Goal: Task Accomplishment & Management: Manage account settings

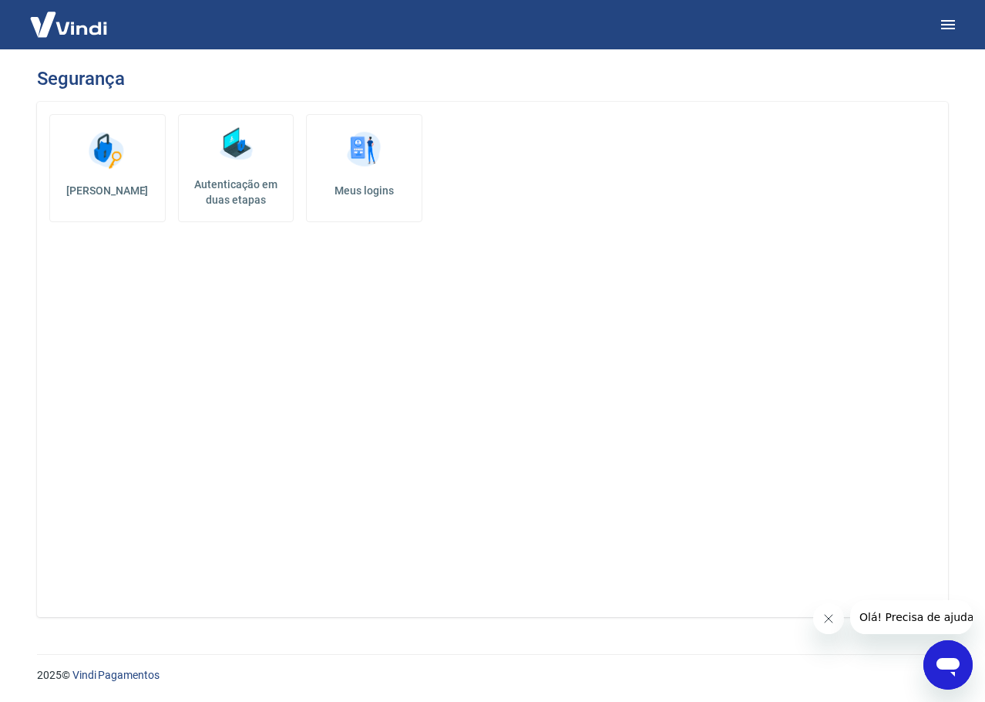
click at [825, 618] on icon "Fechar mensagem da empresa" at bounding box center [828, 618] width 12 height 12
click at [389, 190] on h5 "Meus logins" at bounding box center [364, 190] width 90 height 15
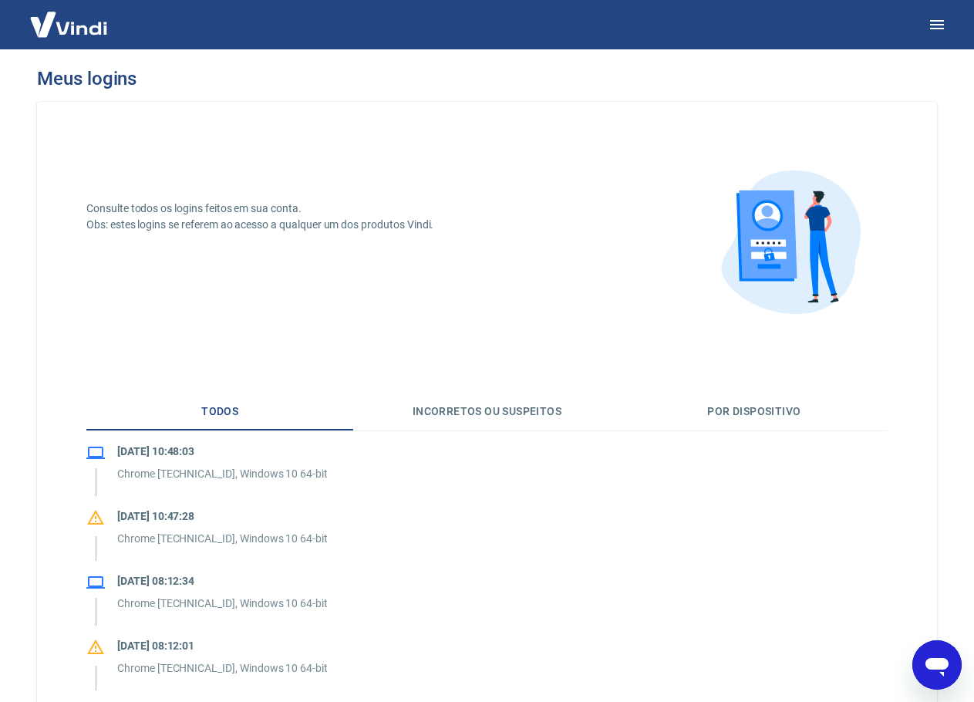
click at [99, 38] on img at bounding box center [69, 24] width 100 height 47
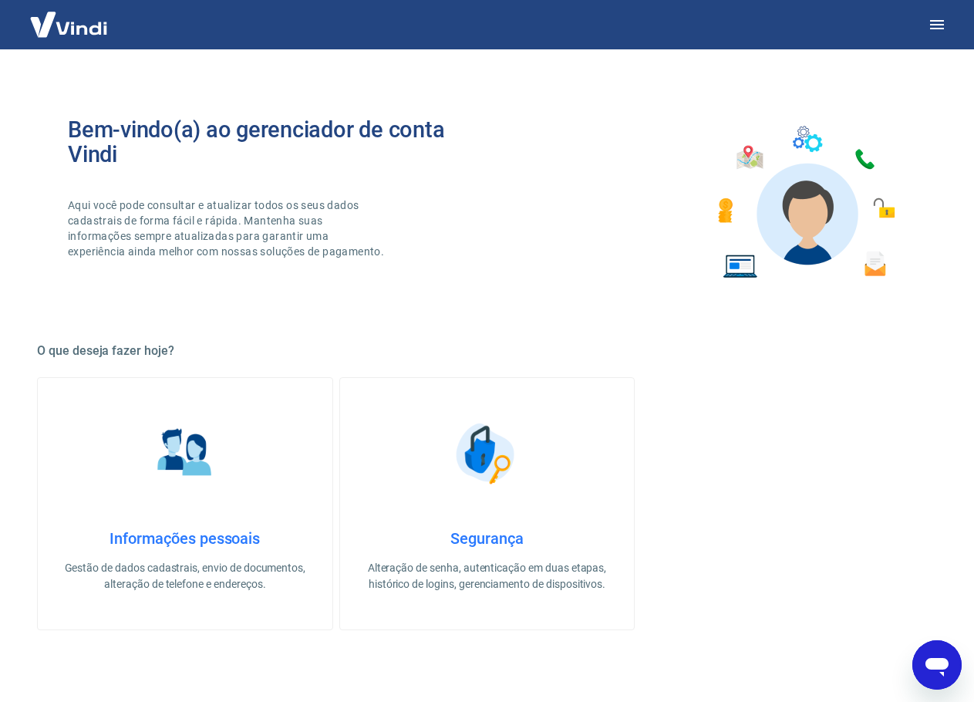
click at [61, 37] on img at bounding box center [69, 24] width 100 height 47
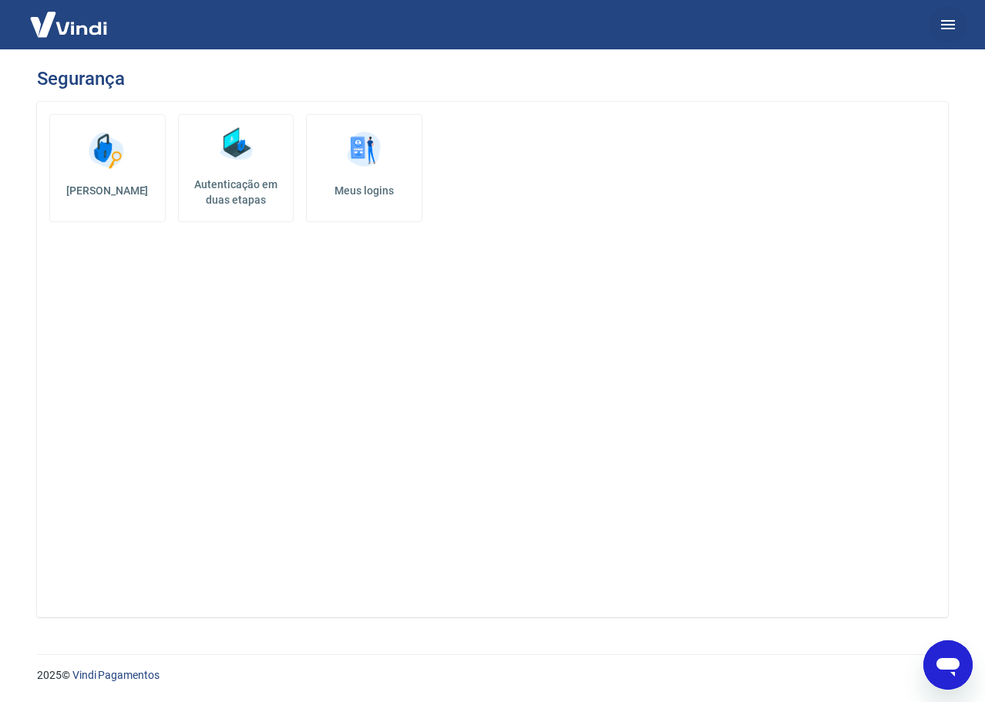
click at [932, 16] on button "button" at bounding box center [948, 24] width 37 height 37
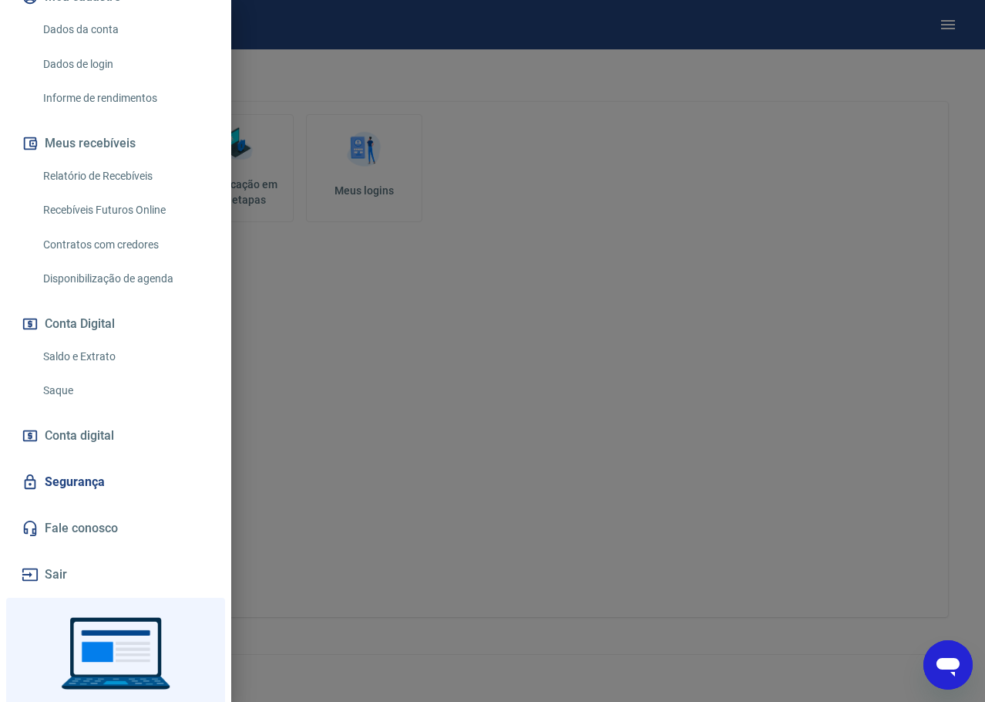
scroll to position [210, 0]
click at [112, 469] on link "Segurança" at bounding box center [116, 483] width 194 height 34
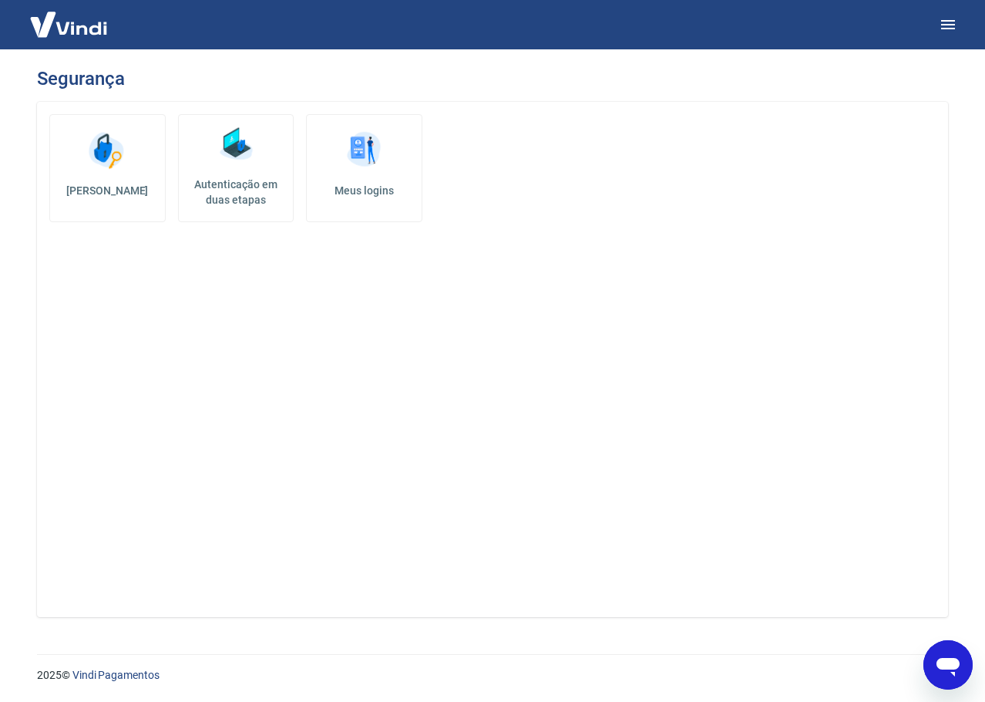
click at [74, 42] on img at bounding box center [69, 24] width 100 height 47
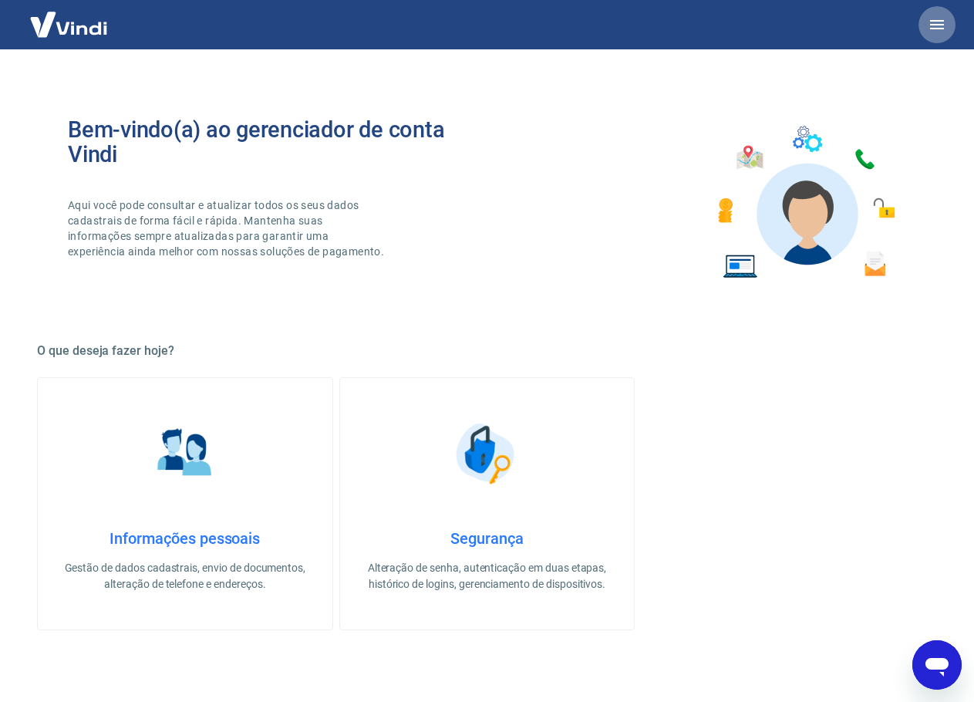
click at [932, 11] on button "button" at bounding box center [936, 24] width 37 height 37
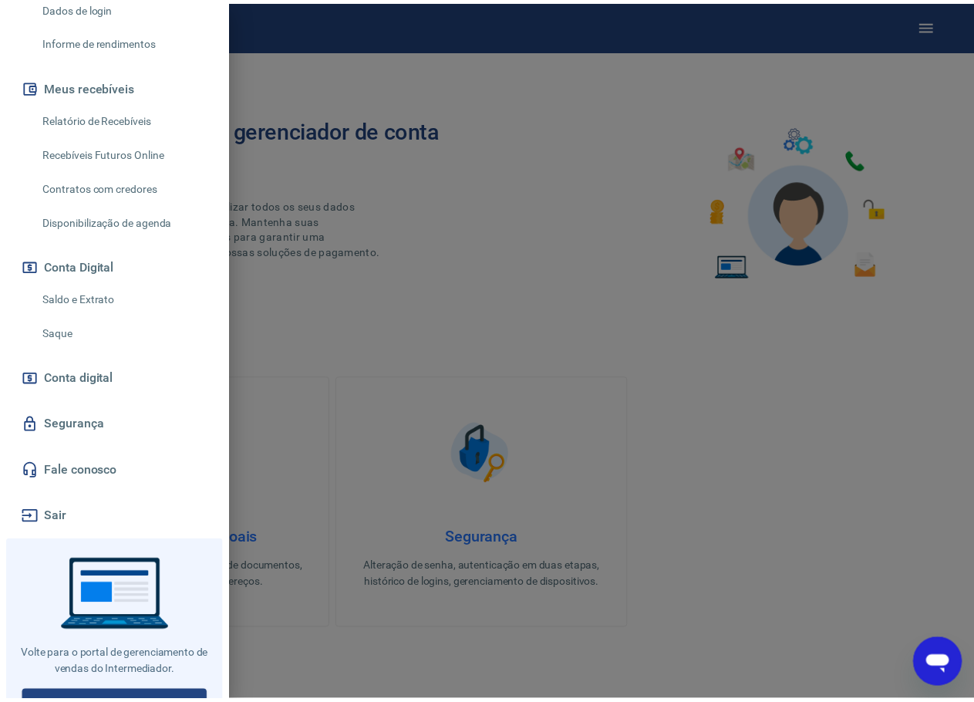
scroll to position [287, 0]
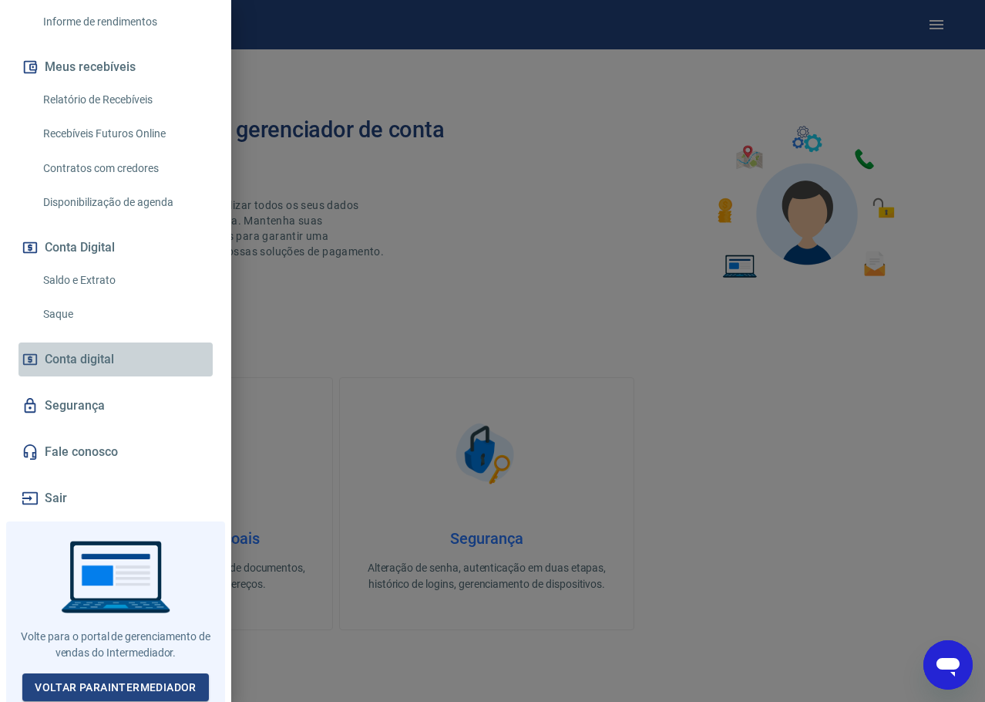
click at [121, 365] on link "Conta digital" at bounding box center [116, 359] width 194 height 34
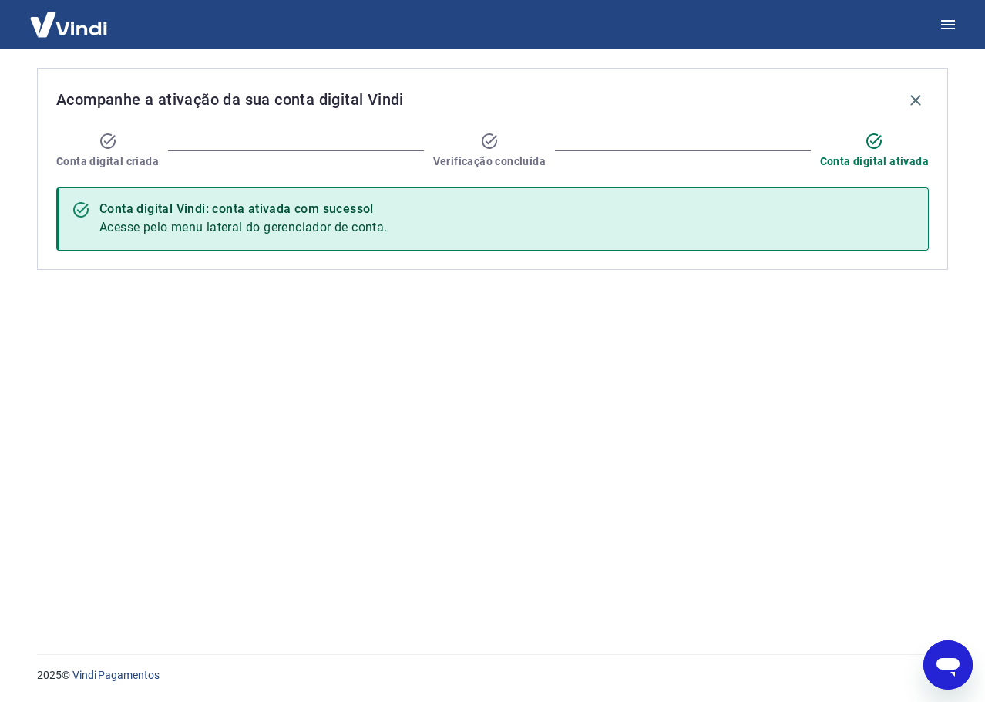
click at [49, 22] on img at bounding box center [69, 24] width 100 height 47
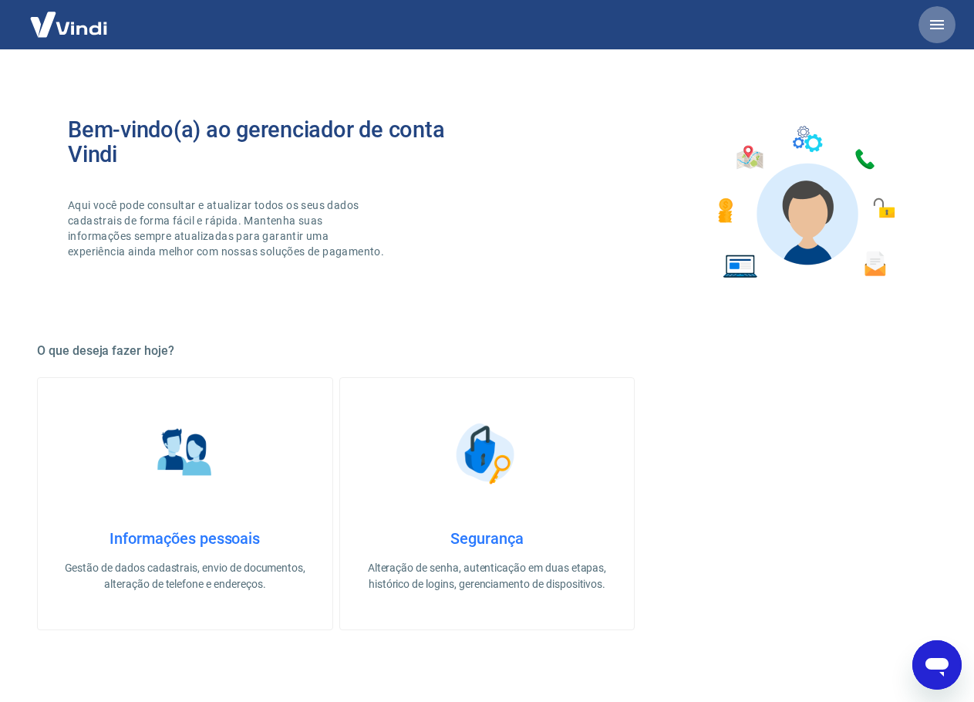
click at [926, 15] on button "button" at bounding box center [936, 24] width 37 height 37
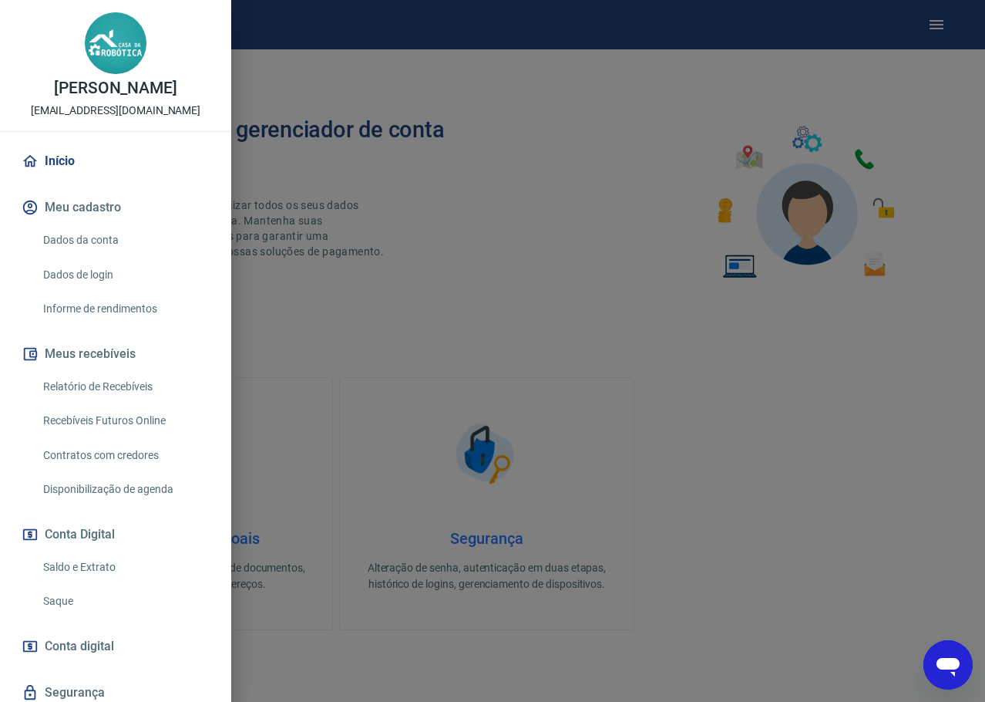
click at [87, 273] on link "Dados de login" at bounding box center [125, 275] width 176 height 32
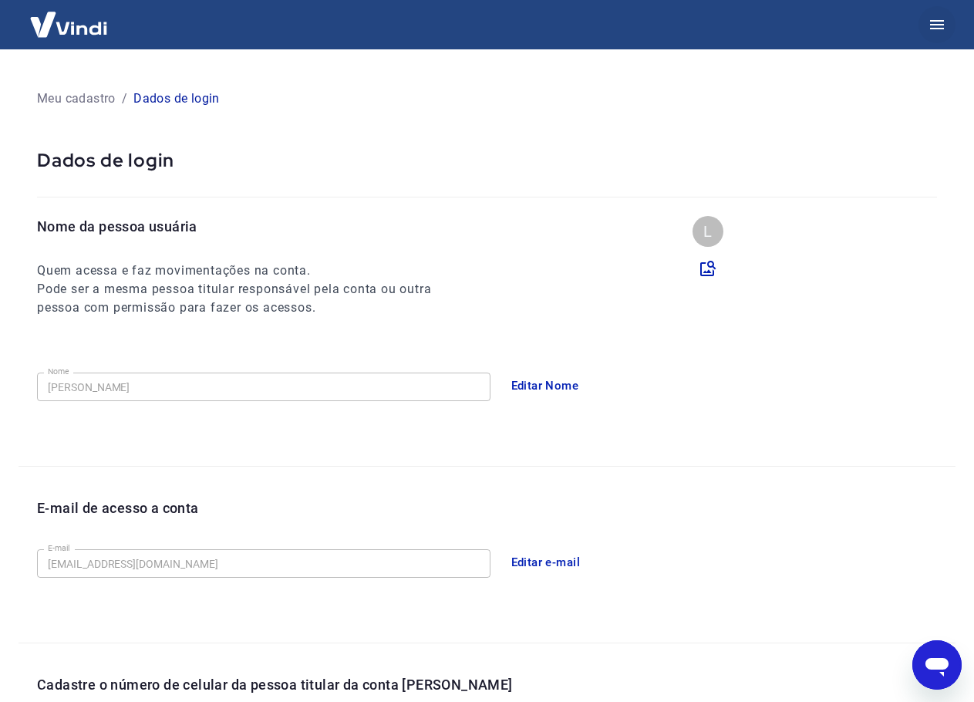
click at [930, 18] on icon "button" at bounding box center [936, 24] width 19 height 19
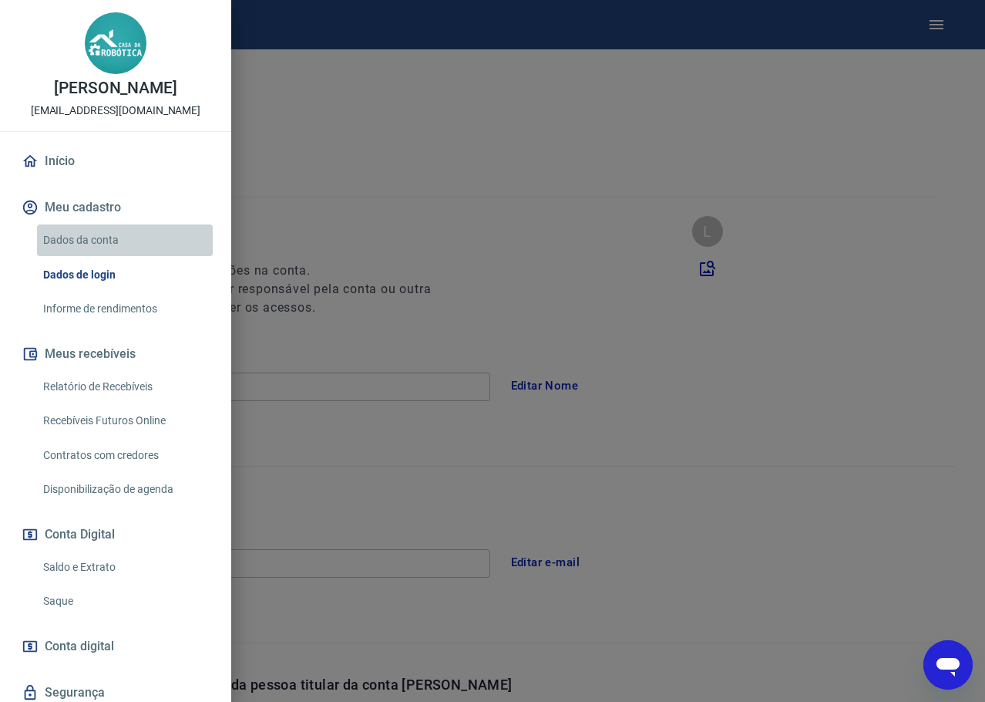
click at [137, 244] on link "Dados da conta" at bounding box center [125, 240] width 176 height 32
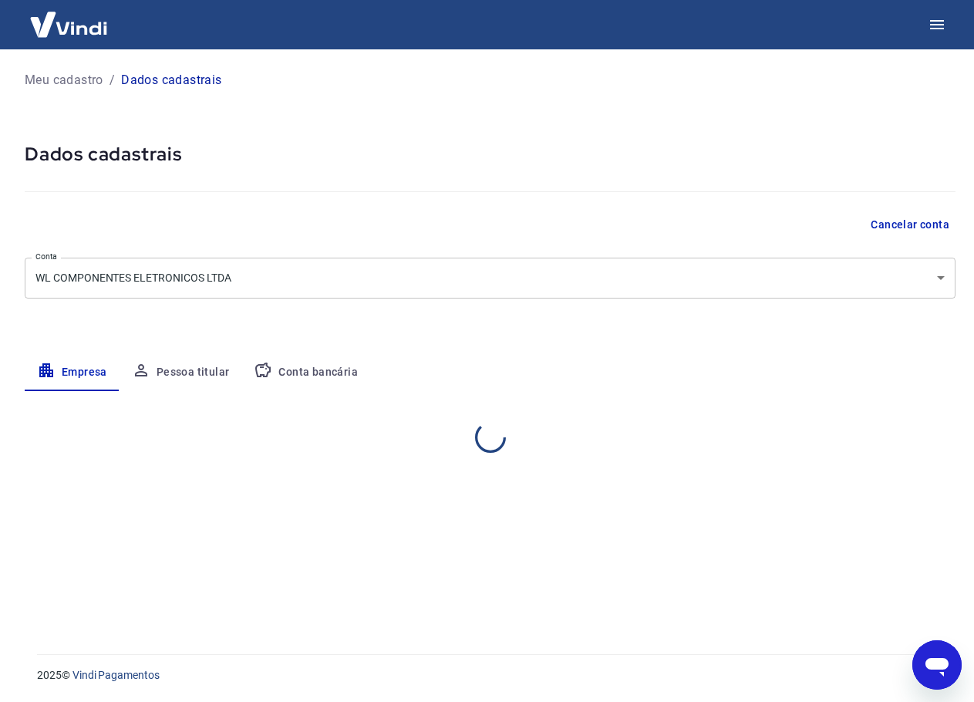
select select "BA"
